Goal: Check status: Check status

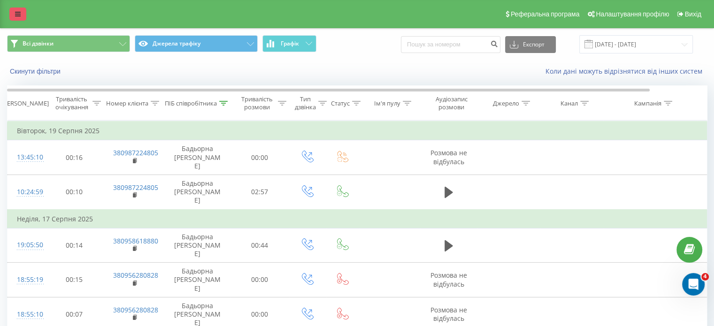
click at [16, 16] on icon at bounding box center [18, 14] width 6 height 7
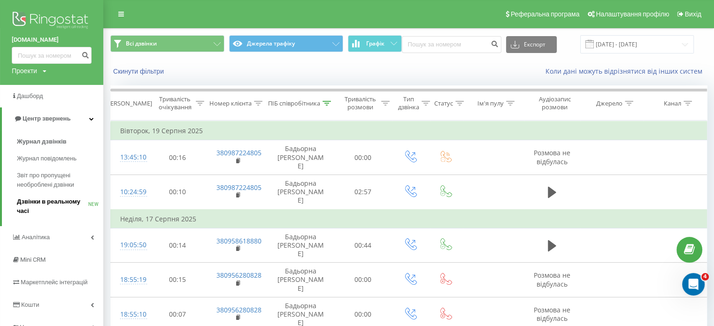
click at [50, 195] on link "Дзвінки в реальному часі NEW" at bounding box center [60, 206] width 86 height 26
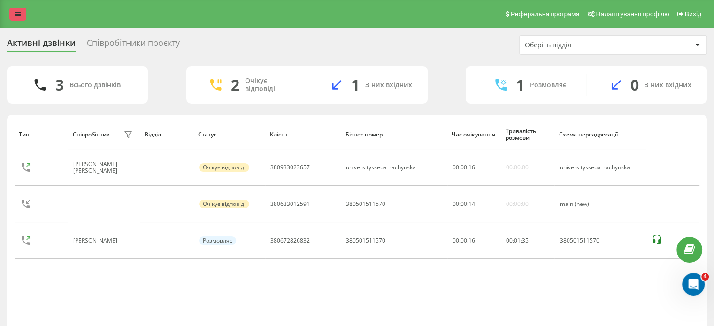
click at [16, 13] on icon at bounding box center [18, 14] width 6 height 7
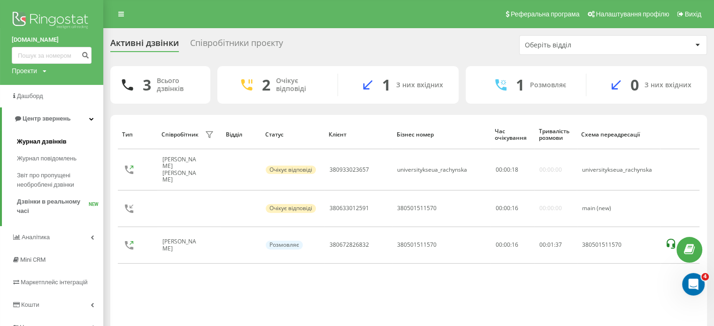
click at [53, 145] on span "Журнал дзвінків" at bounding box center [42, 141] width 50 height 9
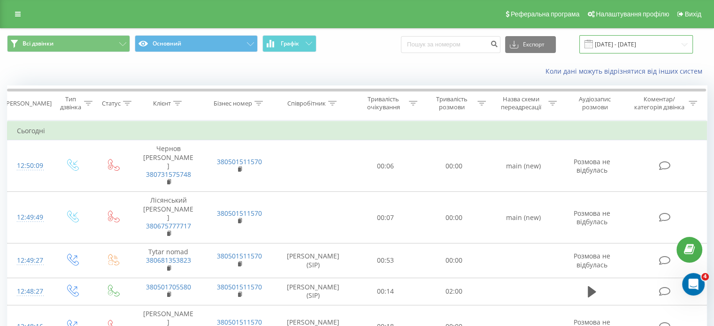
click at [640, 49] on input "21.07.2025 - 21.08.2025" at bounding box center [636, 44] width 114 height 18
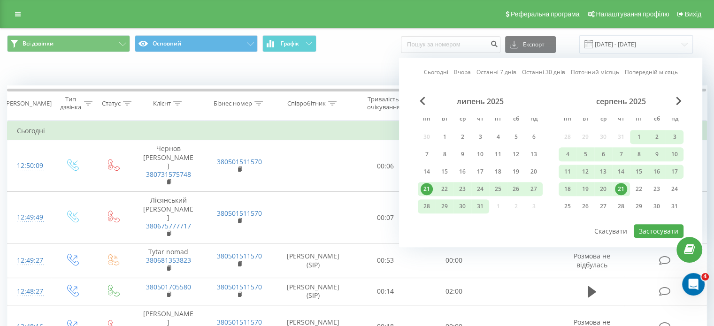
click at [620, 187] on div "21" at bounding box center [621, 189] width 12 height 12
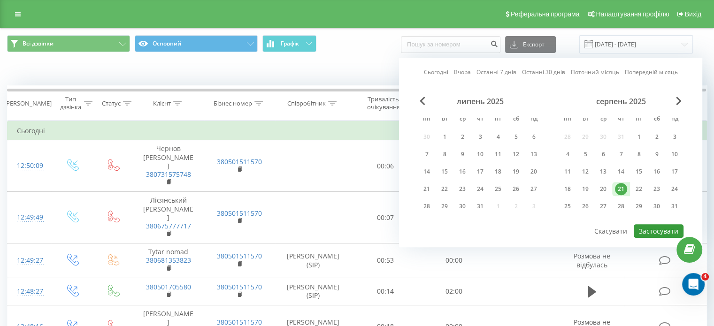
click at [664, 227] on button "Застосувати" at bounding box center [659, 231] width 50 height 14
type input "21.08.2025 - 21.08.2025"
